Goal: Task Accomplishment & Management: Use online tool/utility

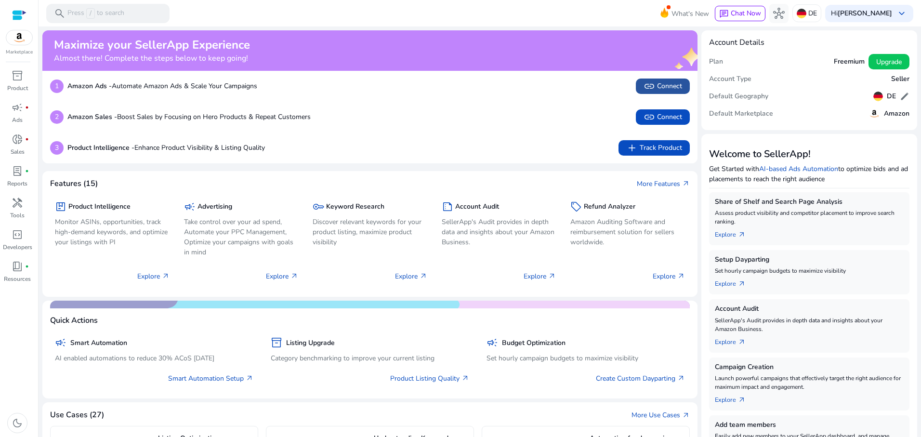
click at [670, 84] on span "link Connect" at bounding box center [663, 86] width 39 height 12
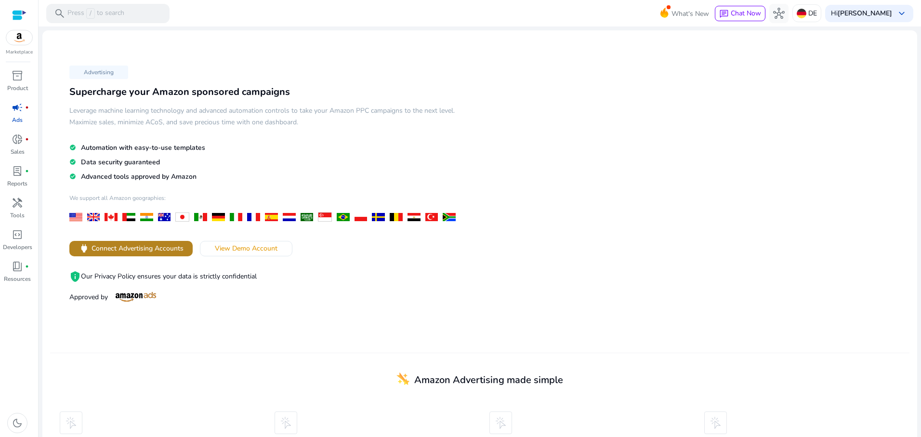
click at [152, 248] on span "Connect Advertising Accounts" at bounding box center [138, 248] width 92 height 10
